Goal: Download file/media

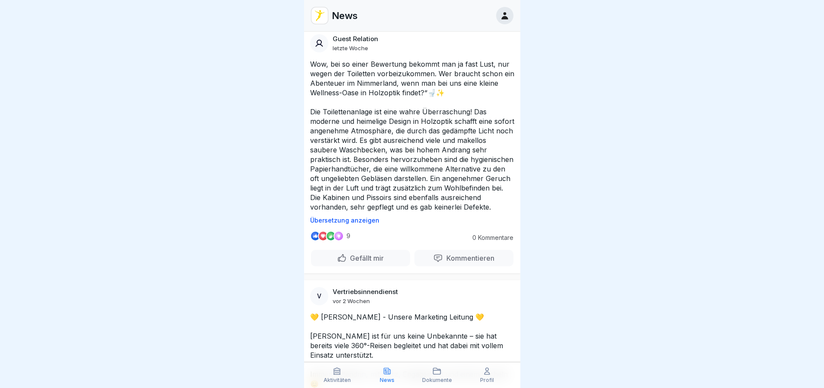
scroll to position [433, 0]
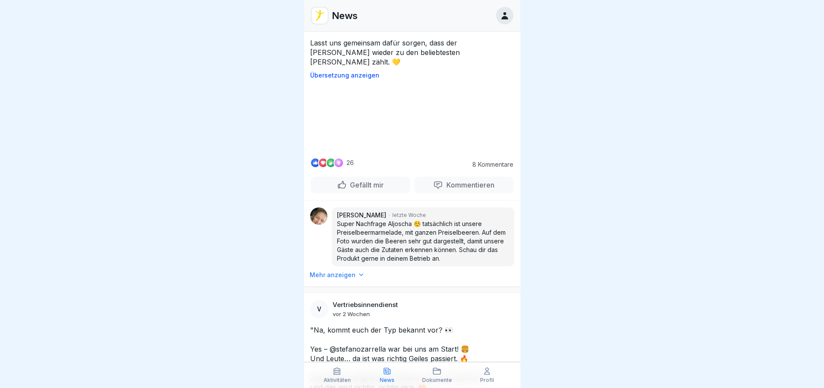
scroll to position [5280, 0]
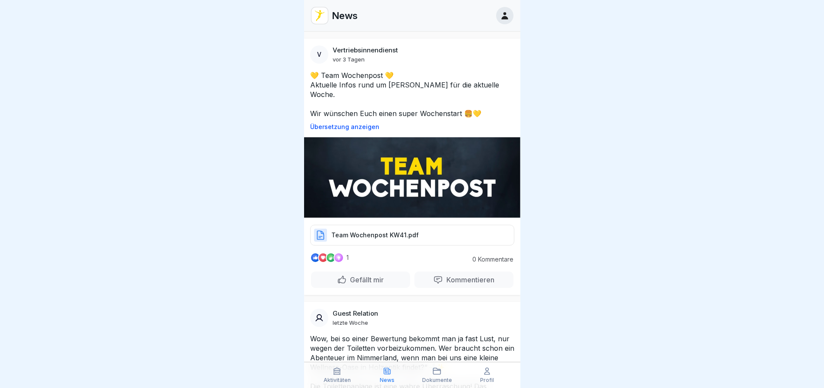
click at [377, 231] on p "Team Wochenpost KW41.pdf" at bounding box center [375, 235] width 87 height 9
